Goal: Navigation & Orientation: Find specific page/section

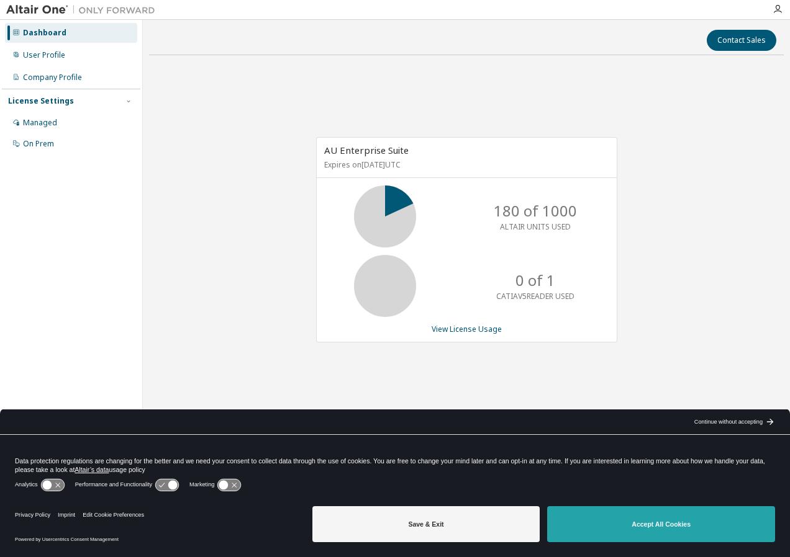
click at [627, 532] on button "Accept All Cookies" at bounding box center [661, 525] width 228 height 36
